Goal: Obtain resource: Download file/media

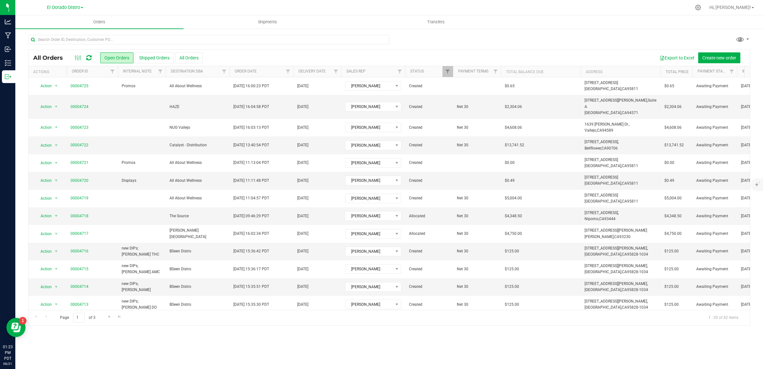
click at [89, 58] on icon at bounding box center [88, 58] width 5 height 6
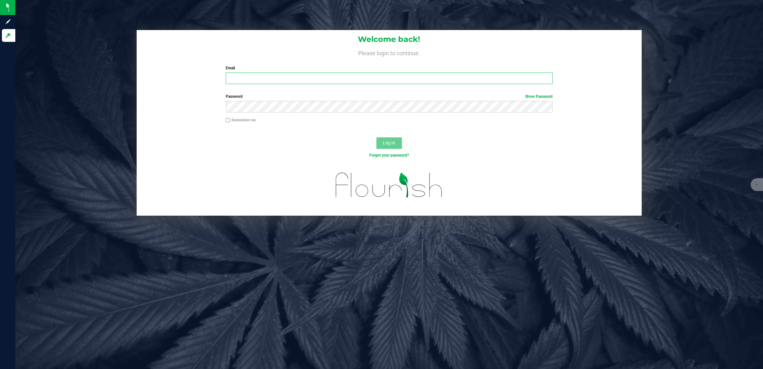
type input "[EMAIL_ADDRESS][DOMAIN_NAME]"
click at [387, 143] on span "Log In" at bounding box center [389, 142] width 12 height 5
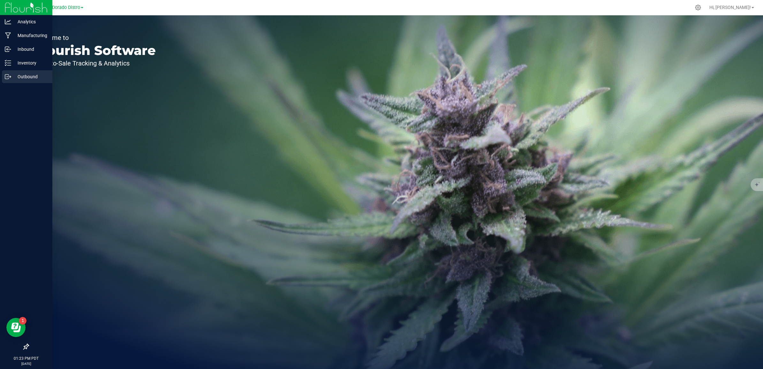
click at [13, 78] on p "Outbound" at bounding box center [30, 77] width 38 height 8
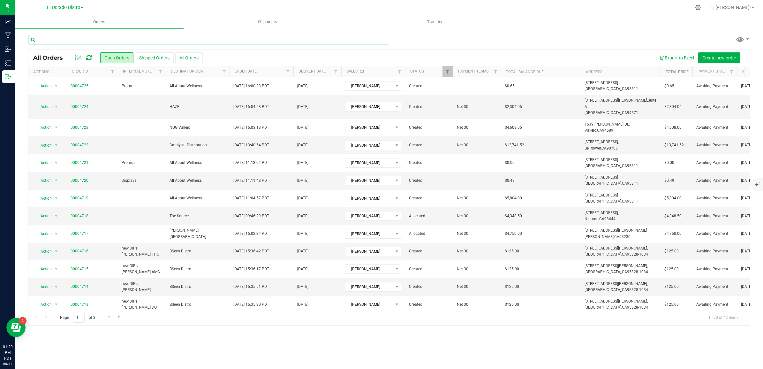
click at [202, 40] on input "text" at bounding box center [208, 40] width 361 height 10
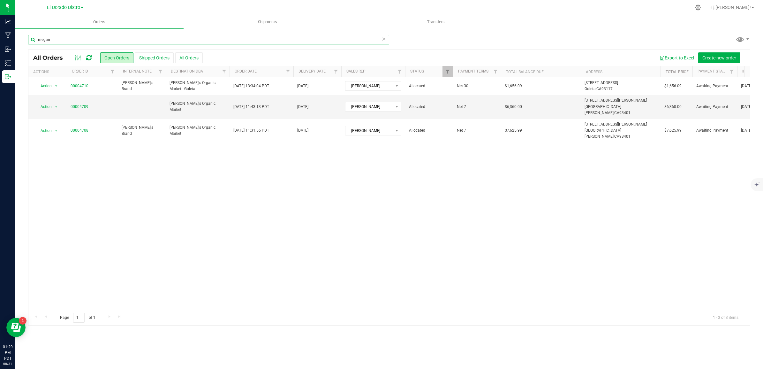
type input "megan"
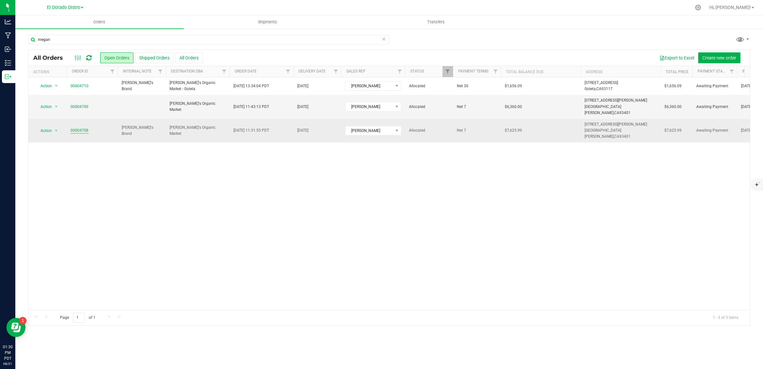
click at [83, 127] on link "00004708" at bounding box center [80, 130] width 18 height 6
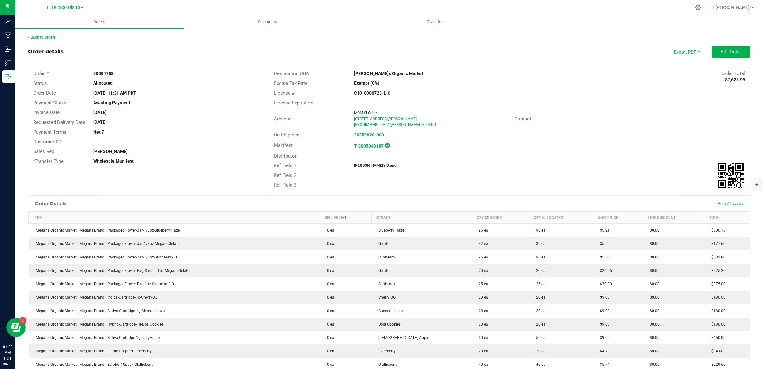
click at [393, 216] on th "Strain" at bounding box center [421, 217] width 100 height 12
click at [42, 37] on link "Back to Orders" at bounding box center [41, 37] width 27 height 4
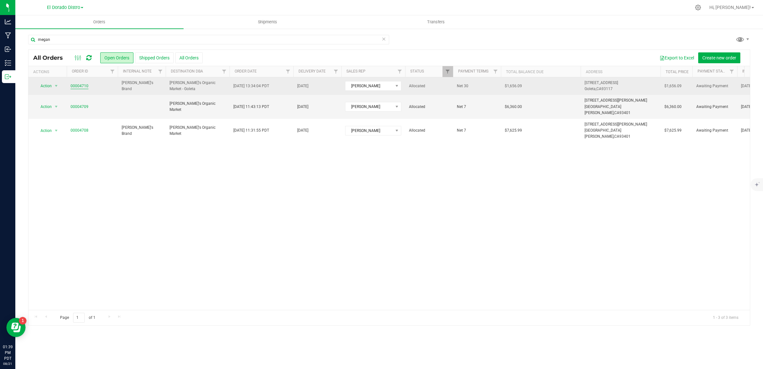
click at [85, 86] on link "00004710" at bounding box center [80, 86] width 18 height 6
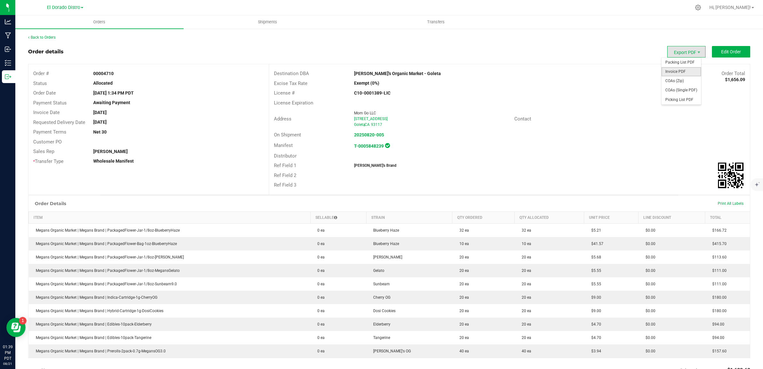
click at [681, 70] on span "Invoice PDF" at bounding box center [681, 71] width 40 height 9
click at [48, 36] on link "Back to Orders" at bounding box center [41, 37] width 27 height 4
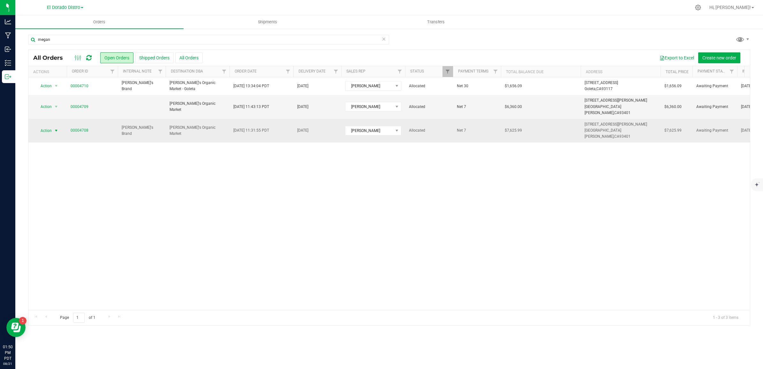
click at [43, 126] on span "Action" at bounding box center [43, 130] width 17 height 9
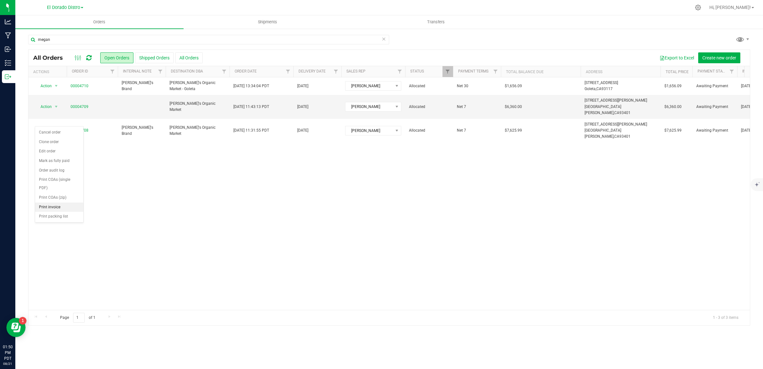
click at [64, 206] on li "Print invoice" at bounding box center [59, 207] width 48 height 10
click at [53, 102] on span "select" at bounding box center [56, 106] width 8 height 9
click at [58, 192] on li "Print invoice" at bounding box center [59, 189] width 48 height 10
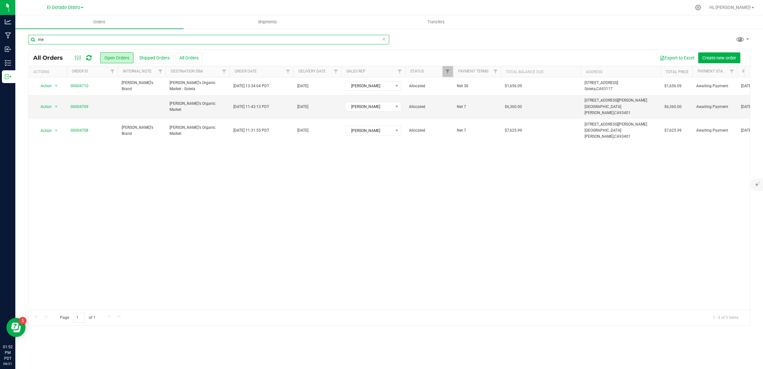
type input "m"
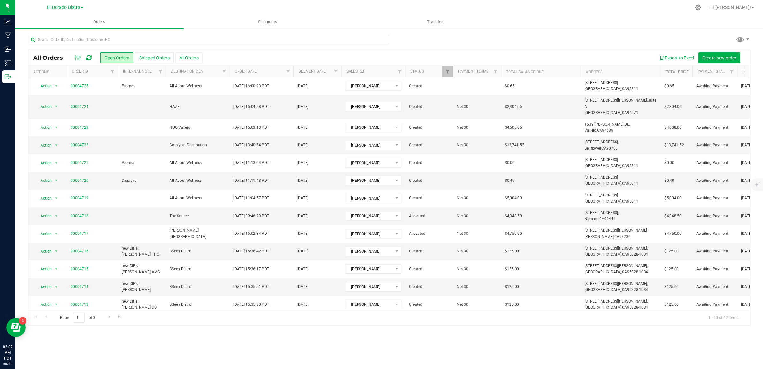
click at [86, 59] on icon at bounding box center [88, 58] width 5 height 6
click at [90, 58] on icon at bounding box center [88, 58] width 5 height 6
